Goal: Find specific page/section: Find specific page/section

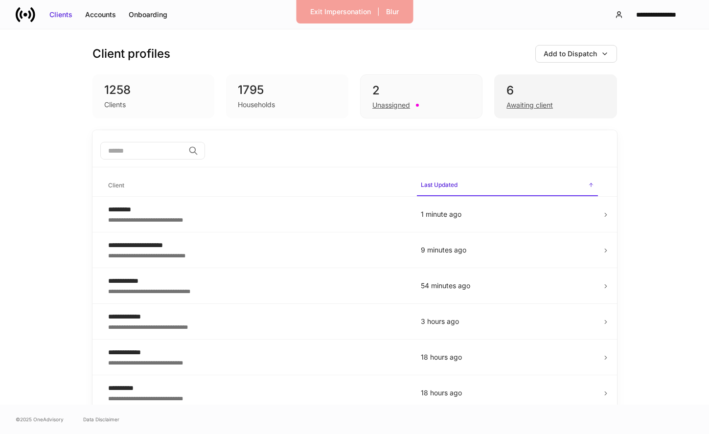
click at [529, 103] on div "Awaiting client" at bounding box center [530, 105] width 46 height 10
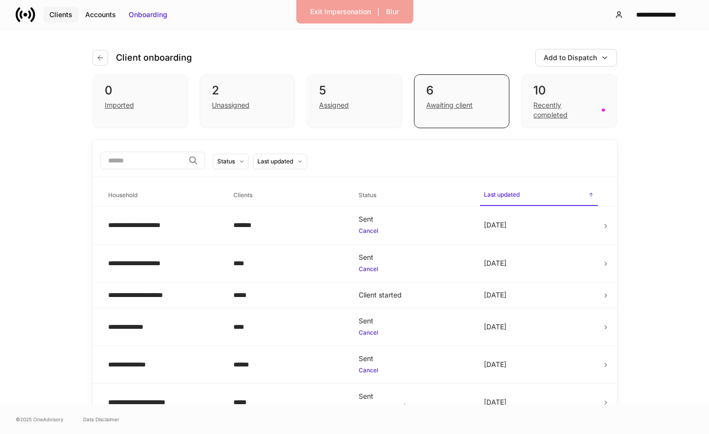
click at [65, 11] on div "Clients" at bounding box center [60, 15] width 23 height 10
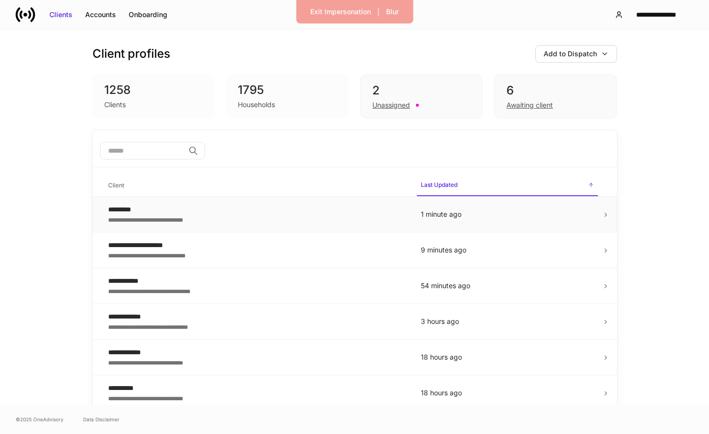
click at [266, 209] on div "*********" at bounding box center [256, 210] width 297 height 10
